Goal: Register for event/course

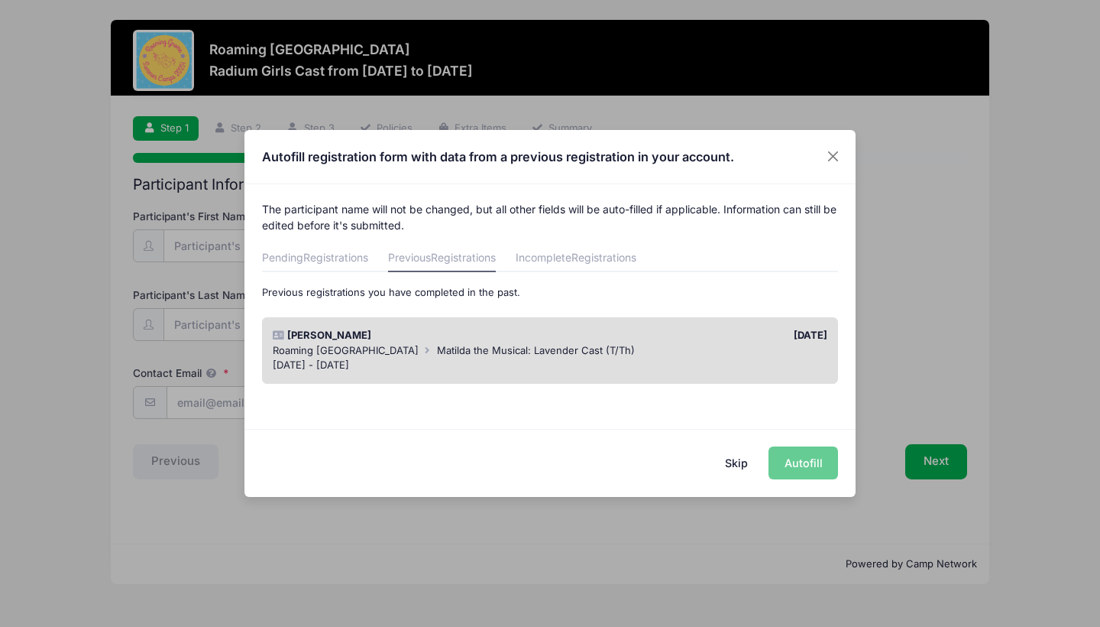
click at [520, 362] on div "[DATE] - [DATE]" at bounding box center [551, 365] width 556 height 15
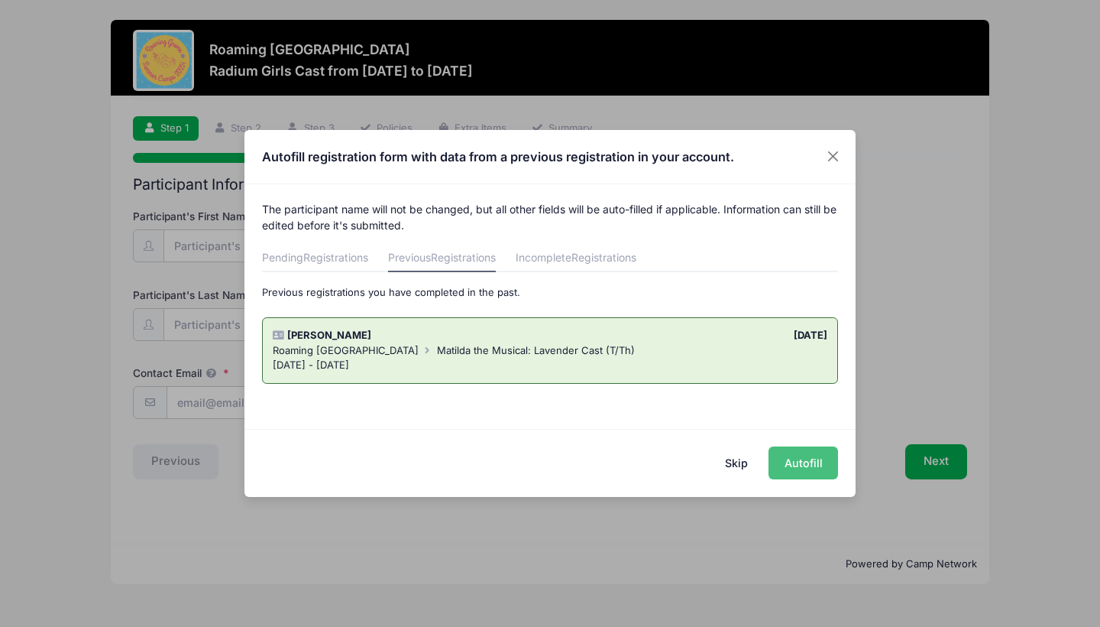
click at [815, 462] on button "Autofill" at bounding box center [804, 462] width 70 height 33
type input "[EMAIL_ADDRESS][DOMAIN_NAME]"
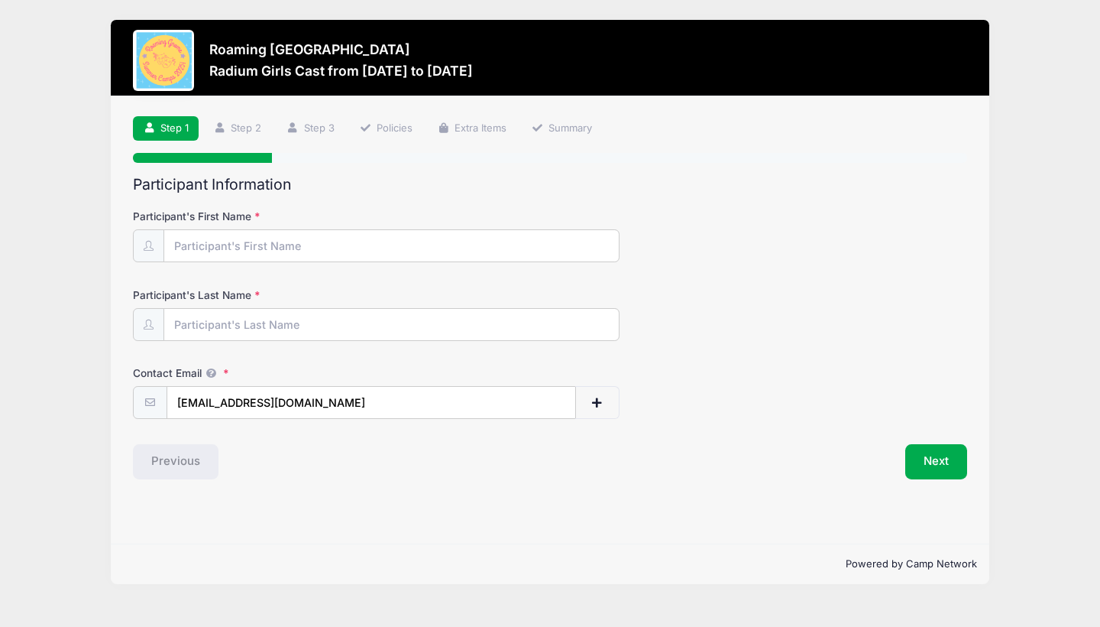
click at [384, 265] on form "Participant's First Name Participant's Last Name Contact Email [EMAIL_ADDRESS][…" at bounding box center [550, 314] width 834 height 210
type input "[PERSON_NAME]"
click at [932, 462] on button "Next" at bounding box center [937, 461] width 62 height 35
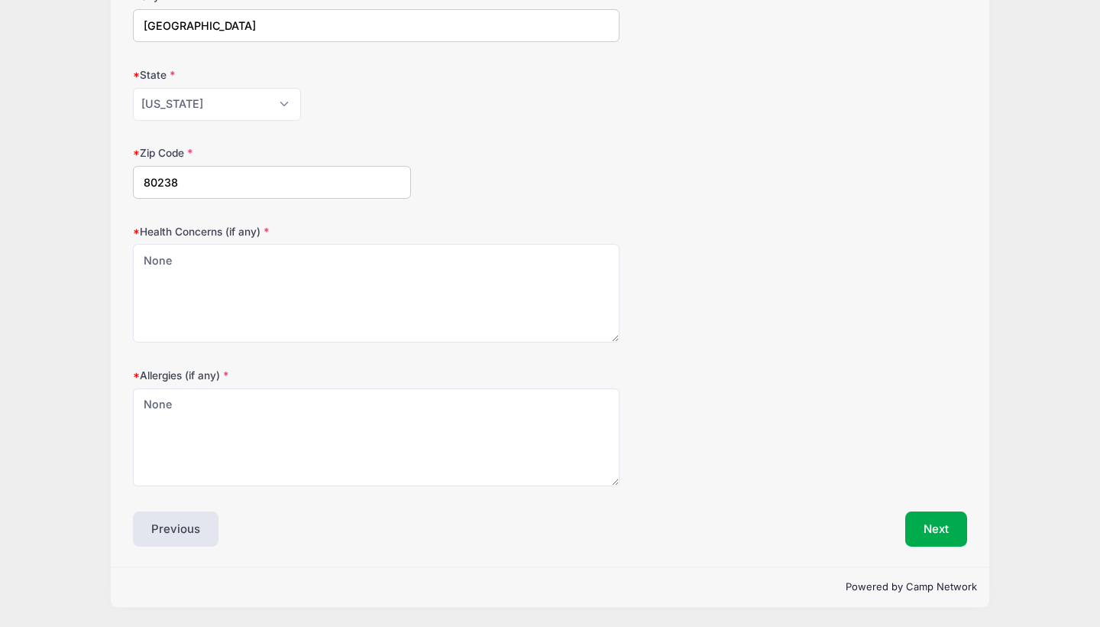
scroll to position [376, 0]
click at [941, 514] on button "Next" at bounding box center [937, 529] width 62 height 35
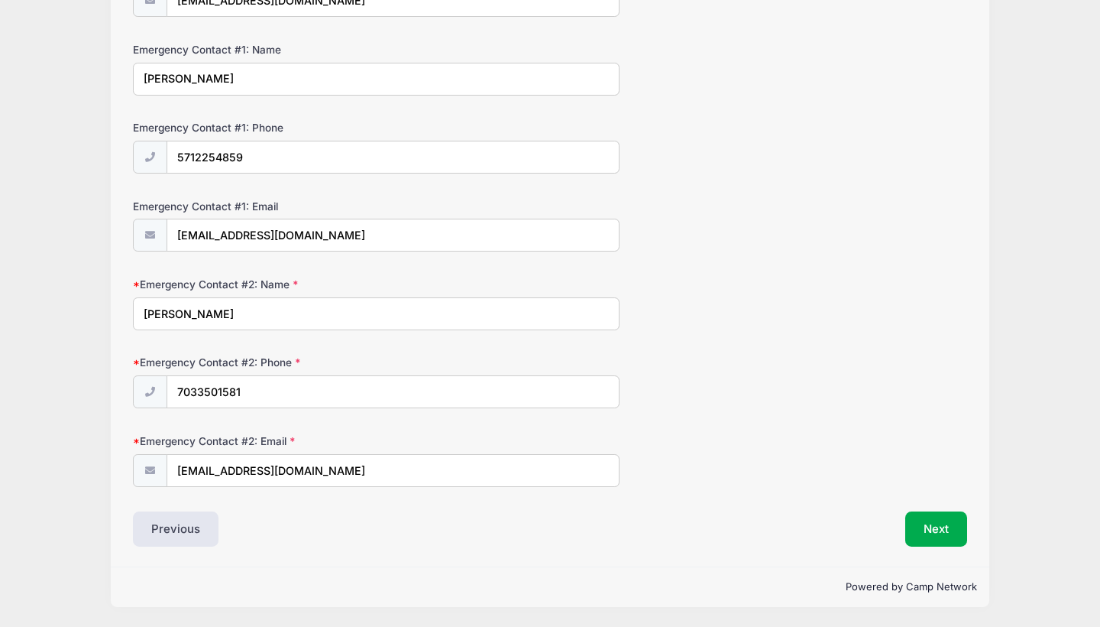
scroll to position [405, 0]
click at [925, 517] on button "Next" at bounding box center [937, 528] width 62 height 35
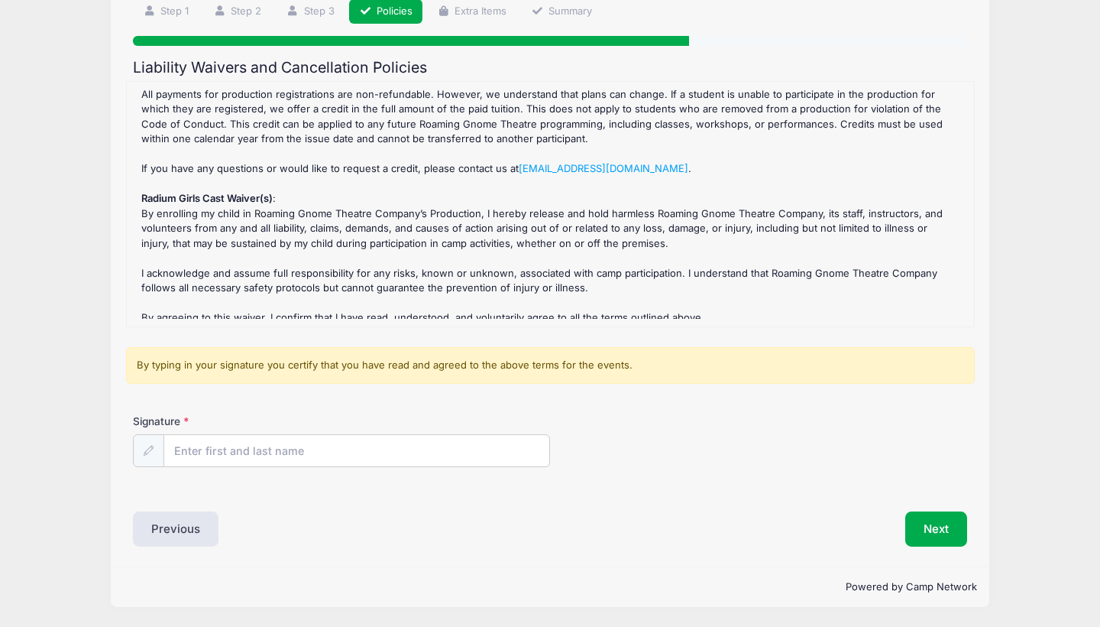
scroll to position [116, 0]
click at [307, 452] on input "Signature" at bounding box center [356, 452] width 385 height 33
type input "[PERSON_NAME]"
click at [936, 527] on button "Next" at bounding box center [937, 529] width 62 height 35
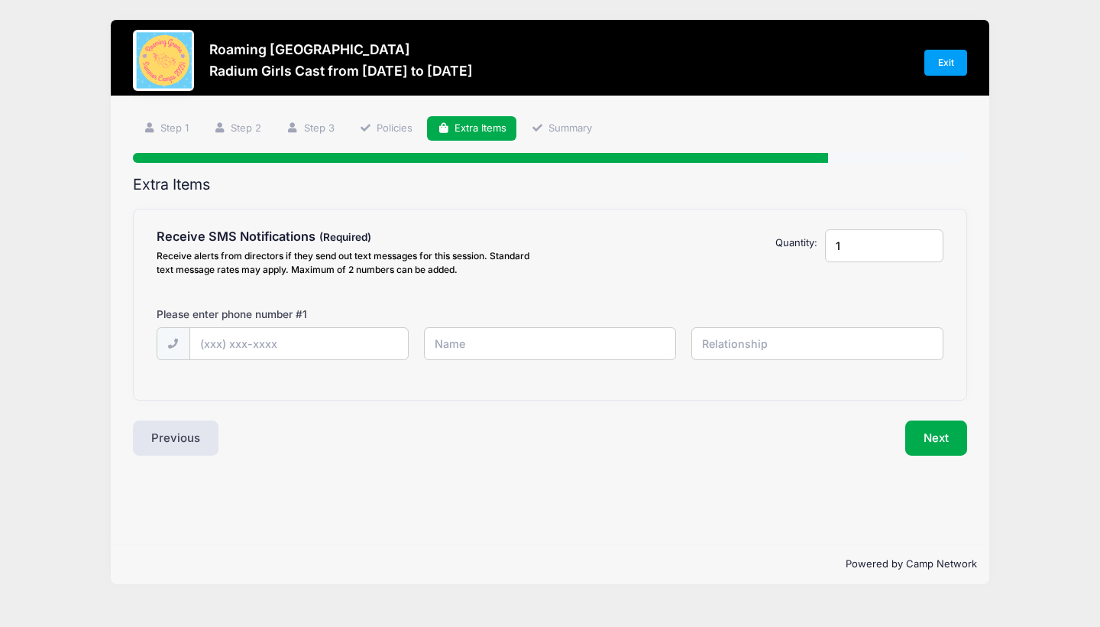
scroll to position [0, 0]
type input "[PHONE_NUMBER]"
type input "[PERSON_NAME]"
click at [0, 0] on input "text" at bounding box center [0, 0] width 0 height 0
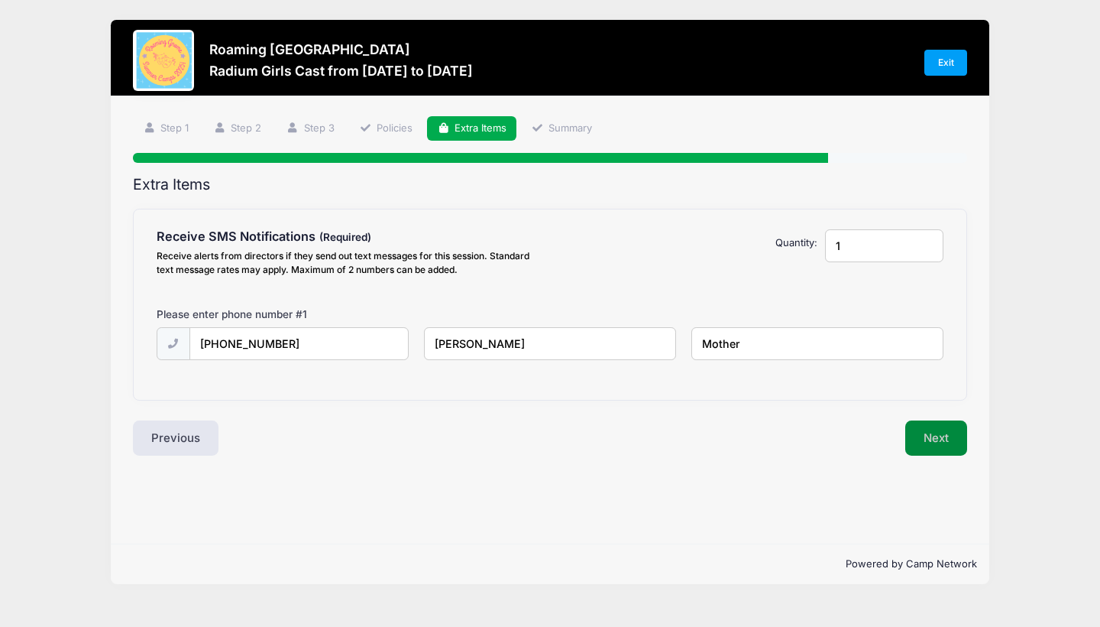
type input "Mother"
click at [955, 436] on button "Next" at bounding box center [937, 437] width 62 height 35
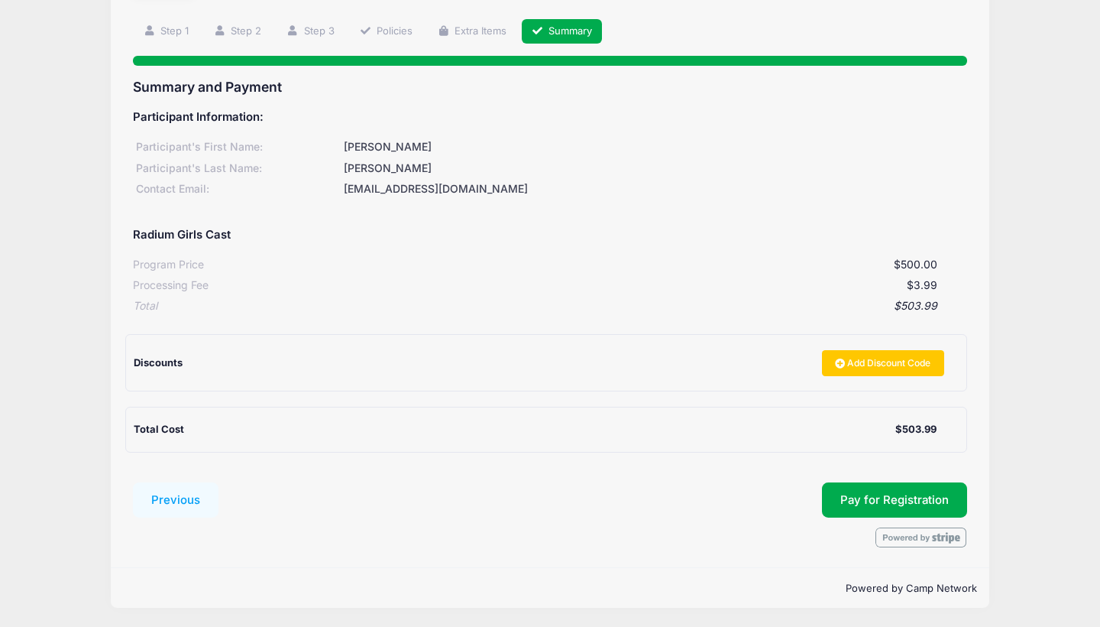
scroll to position [96, 0]
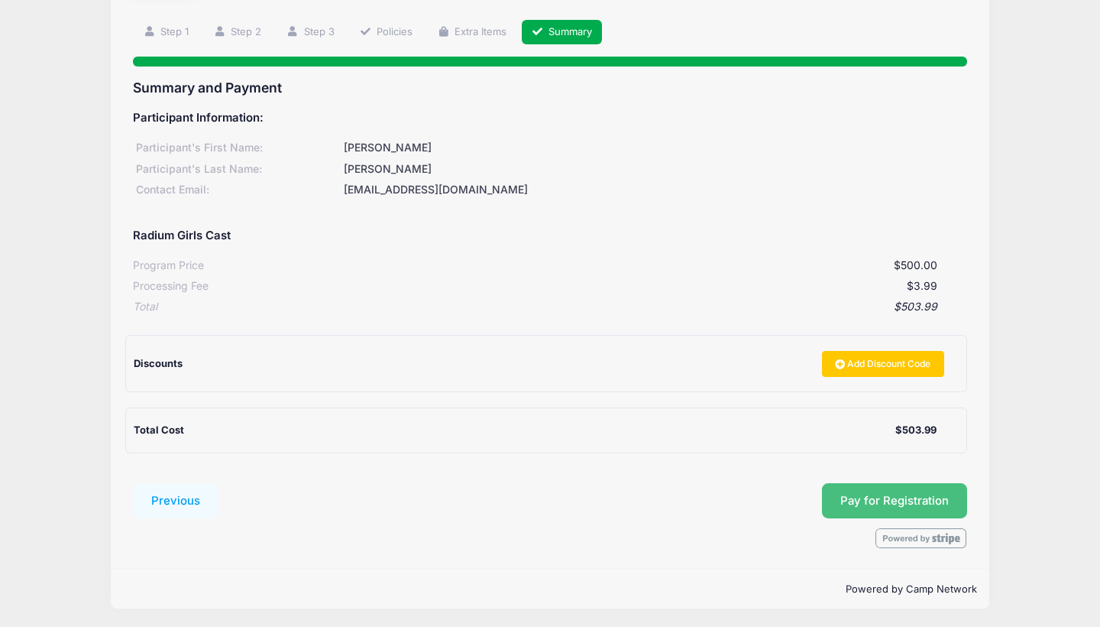
click at [905, 501] on span "Pay for Registration" at bounding box center [895, 501] width 109 height 14
